Goal: Information Seeking & Learning: Understand process/instructions

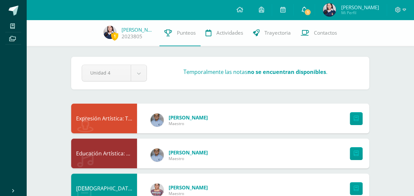
click at [309, 15] on link "1" at bounding box center [303, 10] width 21 height 20
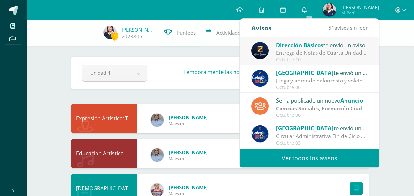
click at [320, 52] on div "Entrega de Notas de Cuarta Unidad: Estimados padres y madres de familia: Reciba…" at bounding box center [322, 53] width 92 height 8
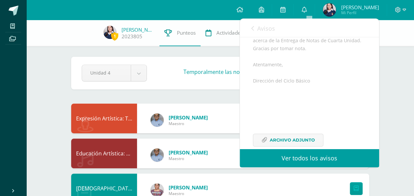
scroll to position [138, 0]
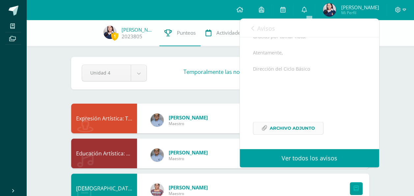
click at [285, 128] on span "Archivo Adjunto" at bounding box center [292, 128] width 45 height 12
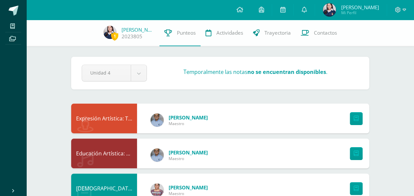
click at [168, 63] on div "Pendiente Unidad 4 Unidad 1 Unidad 2 Unidad 3 Unidad 4 Temporalmente las notas …" at bounding box center [220, 73] width 298 height 33
click at [240, 11] on link at bounding box center [239, 10] width 22 height 20
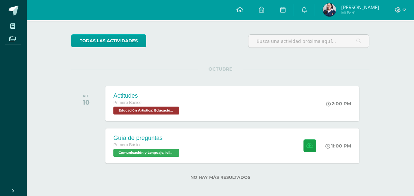
scroll to position [49, 0]
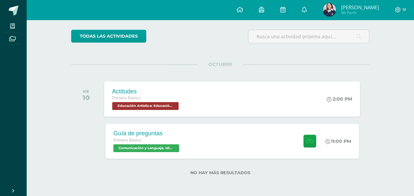
click at [296, 95] on div "Actitudes Primero Básico Educación Artística: Educación Musical 'A' 2:00 PM Act…" at bounding box center [232, 98] width 256 height 35
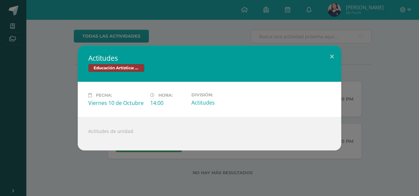
click at [363, 130] on div "Actitudes Educación Artística: Educación Musical Fecha: Viernes 10 de Octubre H…" at bounding box center [209, 97] width 413 height 105
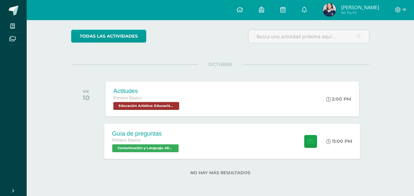
click at [247, 138] on div "Guía de preguntas Primero Básico Comunicación y Lenguaje, Idioma Español 'A' 11…" at bounding box center [232, 140] width 256 height 35
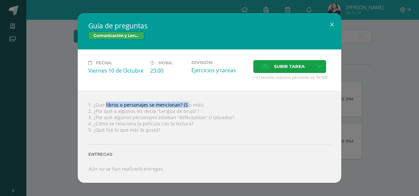
drag, startPoint x: 94, startPoint y: 105, endPoint x: 179, endPoint y: 105, distance: 84.9
click at [179, 105] on div "1. ¿Qué libros o personajes se mencionan? (5 o más) 2. ¿Por qué a algunos les d…" at bounding box center [209, 137] width 263 height 92
click at [279, 111] on div "1. ¿Qué libros o personajes se mencionan? (5 o más) 2. ¿Por qué a algunos les d…" at bounding box center [209, 137] width 263 height 92
drag, startPoint x: 86, startPoint y: 102, endPoint x: 212, endPoint y: 105, distance: 126.1
click at [212, 105] on div "1. ¿Qué libros o personajes se mencionan? (5 o más) 2. ¿Por qué a algunos les d…" at bounding box center [209, 137] width 263 height 92
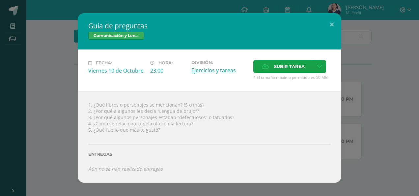
copy div "1. ¿Qué libros o personajes se mencionan? (5 o más)"
click at [109, 82] on div "Fecha: Viernes 10 de Octubre Hora: 23:00 División: Ejercicios y tareas Aceptar" at bounding box center [209, 69] width 263 height 41
drag, startPoint x: 88, startPoint y: 25, endPoint x: 146, endPoint y: 30, distance: 58.5
click at [146, 30] on div "Guía de preguntas Comunicación y Lenguaje, Idioma Español" at bounding box center [209, 31] width 263 height 36
click at [106, 21] on div "Guía de preguntas Comunicación y Lenguaje, Idioma Español" at bounding box center [209, 31] width 263 height 36
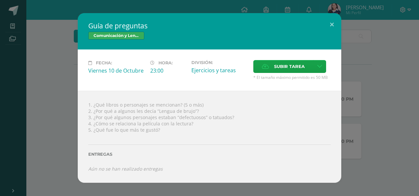
click at [106, 21] on div "Guía de preguntas Comunicación y Lenguaje, Idioma Español" at bounding box center [209, 31] width 263 height 36
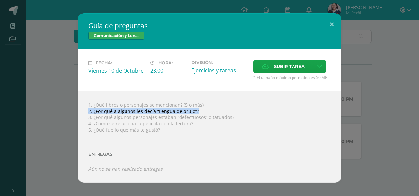
drag, startPoint x: 87, startPoint y: 111, endPoint x: 196, endPoint y: 109, distance: 109.0
click at [196, 109] on div "1. ¿Qué libros o personajes se mencionan? (5 o más) 2. ¿Por qué a algunos les d…" at bounding box center [209, 137] width 263 height 92
copy div "2. ¿Por qué a algunos les decía “Lengua de brujo”?"
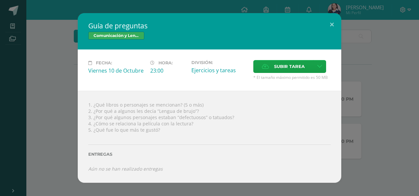
click at [129, 121] on div "1. ¿Qué libros o personajes se mencionan? (5 o más) 2. ¿Por qué a algunos les d…" at bounding box center [209, 137] width 263 height 92
click at [94, 118] on div "1. ¿Qué libros o personajes se mencionan? (5 o más) 2. ¿Por qué a algunos les d…" at bounding box center [209, 137] width 263 height 92
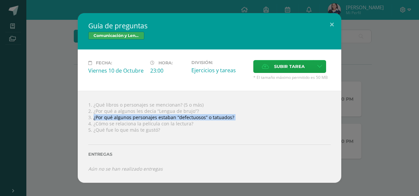
drag, startPoint x: 94, startPoint y: 118, endPoint x: 229, endPoint y: 120, distance: 135.3
click at [229, 120] on div "1. ¿Qué libros o personajes se mencionan? (5 o más) 2. ¿Por qué a algunos les d…" at bounding box center [209, 137] width 263 height 92
copy div "¿Por qué algunos personajes estaban “defectuosos” o tatuados?"
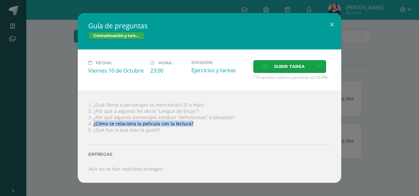
drag, startPoint x: 93, startPoint y: 124, endPoint x: 203, endPoint y: 124, distance: 109.6
click at [203, 124] on div "1. ¿Qué libros o personajes se mencionan? (5 o más) 2. ¿Por qué a algunos les d…" at bounding box center [209, 137] width 263 height 92
copy div "¿Cómo se relaciona la película con la lectura?"
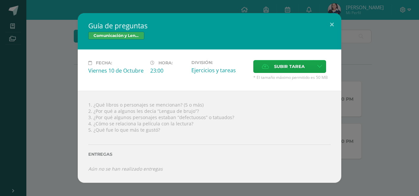
drag, startPoint x: 94, startPoint y: 130, endPoint x: 111, endPoint y: 125, distance: 17.7
drag, startPoint x: 111, startPoint y: 125, endPoint x: 93, endPoint y: 128, distance: 17.8
click at [93, 128] on div "1. ¿Qué libros o personajes se mencionan? (5 o más) 2. ¿Por qué a algunos les d…" at bounding box center [209, 137] width 263 height 92
drag, startPoint x: 93, startPoint y: 128, endPoint x: 135, endPoint y: 134, distance: 41.8
drag, startPoint x: 135, startPoint y: 134, endPoint x: 161, endPoint y: 134, distance: 25.7
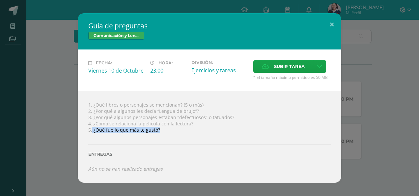
click at [161, 134] on div "1. ¿Qué libros o personajes se mencionan? (5 o más) 2. ¿Por qué a algunos les d…" at bounding box center [209, 137] width 263 height 92
copy div "¿Qué fue lo que más te gustó?"
click at [289, 70] on span "Subir tarea" at bounding box center [289, 66] width 31 height 12
click at [0, 0] on input "Subir tarea" at bounding box center [0, 0] width 0 height 0
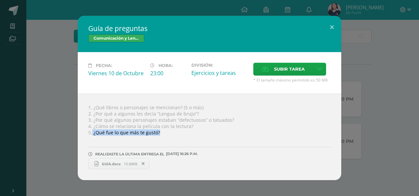
click at [108, 162] on span "GUIA.docx" at bounding box center [110, 163] width 25 height 5
click at [331, 24] on button at bounding box center [331, 27] width 19 height 22
